Goal: Communication & Community: Connect with others

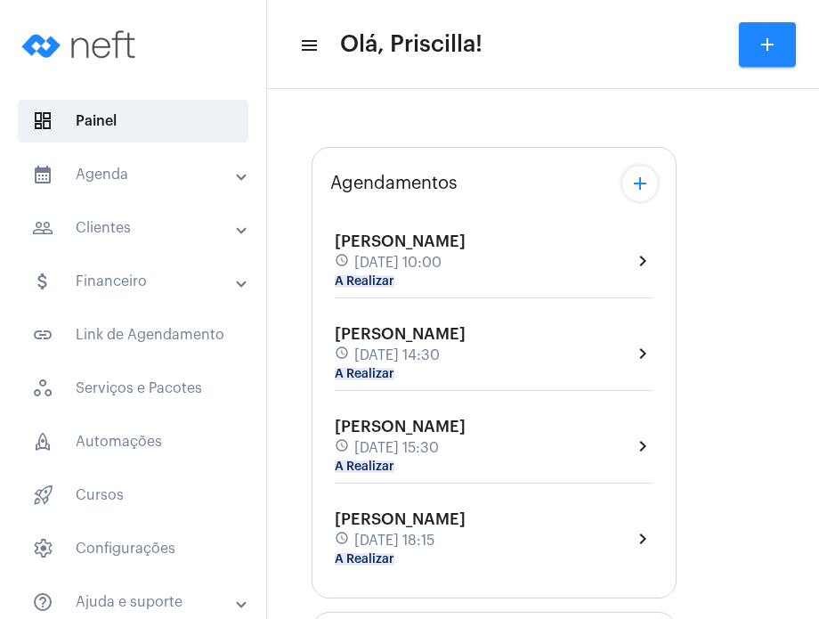
type input "[URL][DOMAIN_NAME]"
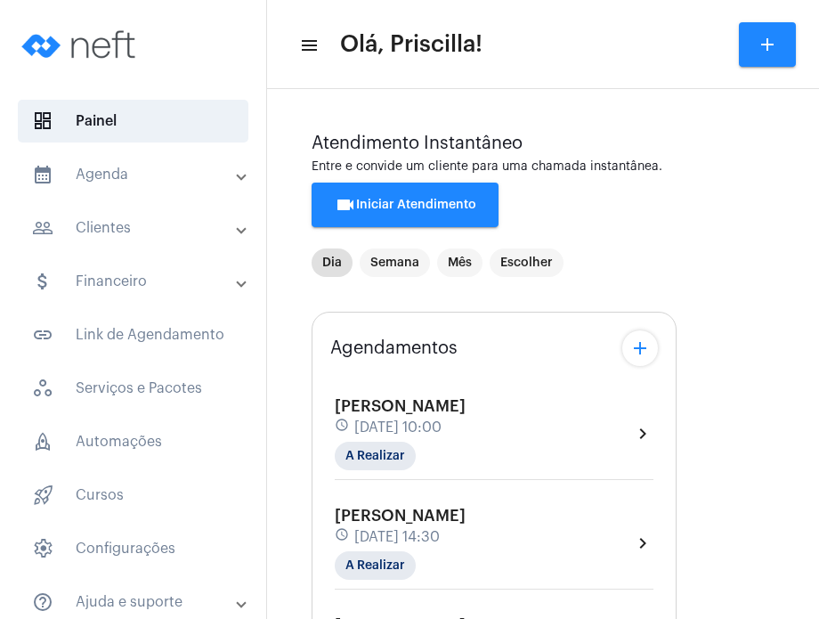
click at [466, 415] on div "[PERSON_NAME] schedule [DATE] 10:00 A Realizar" at bounding box center [400, 433] width 131 height 73
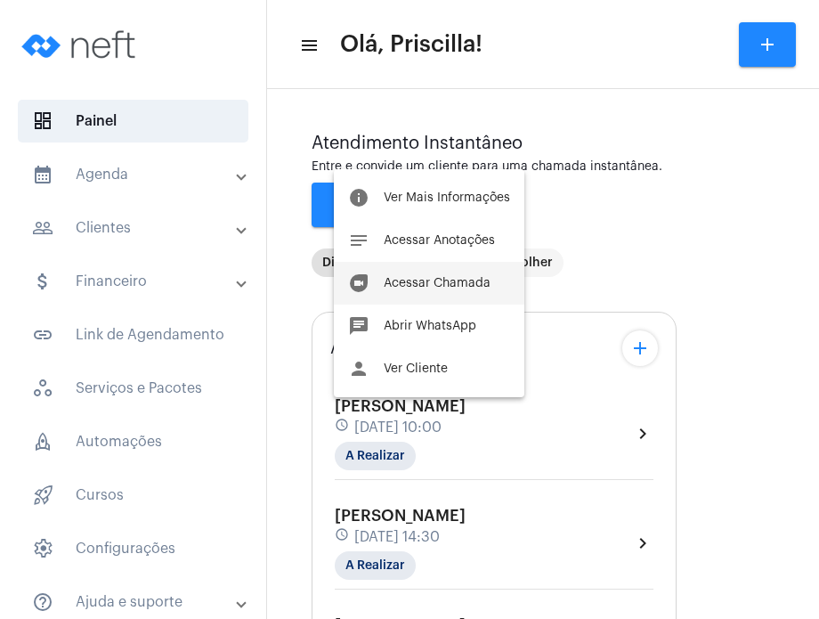
click at [467, 296] on button "duo [PERSON_NAME]" at bounding box center [429, 283] width 191 height 43
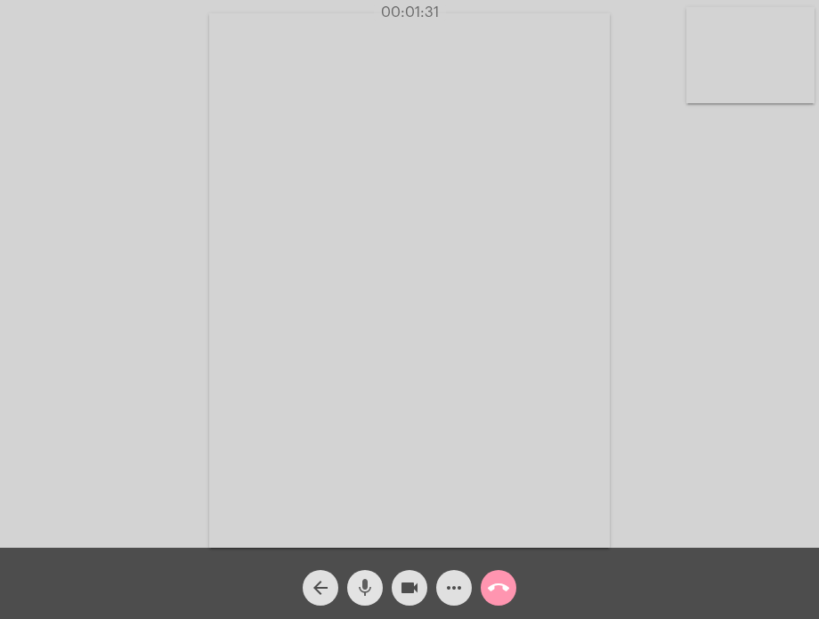
click at [368, 579] on mat-icon "mic" at bounding box center [364, 587] width 21 height 21
click at [546, 593] on div "arrow_back mic_off videocam more_horiz call_end" at bounding box center [409, 583] width 819 height 71
click at [361, 594] on mat-icon "mic_off" at bounding box center [364, 587] width 21 height 21
